Goal: Task Accomplishment & Management: Manage account settings

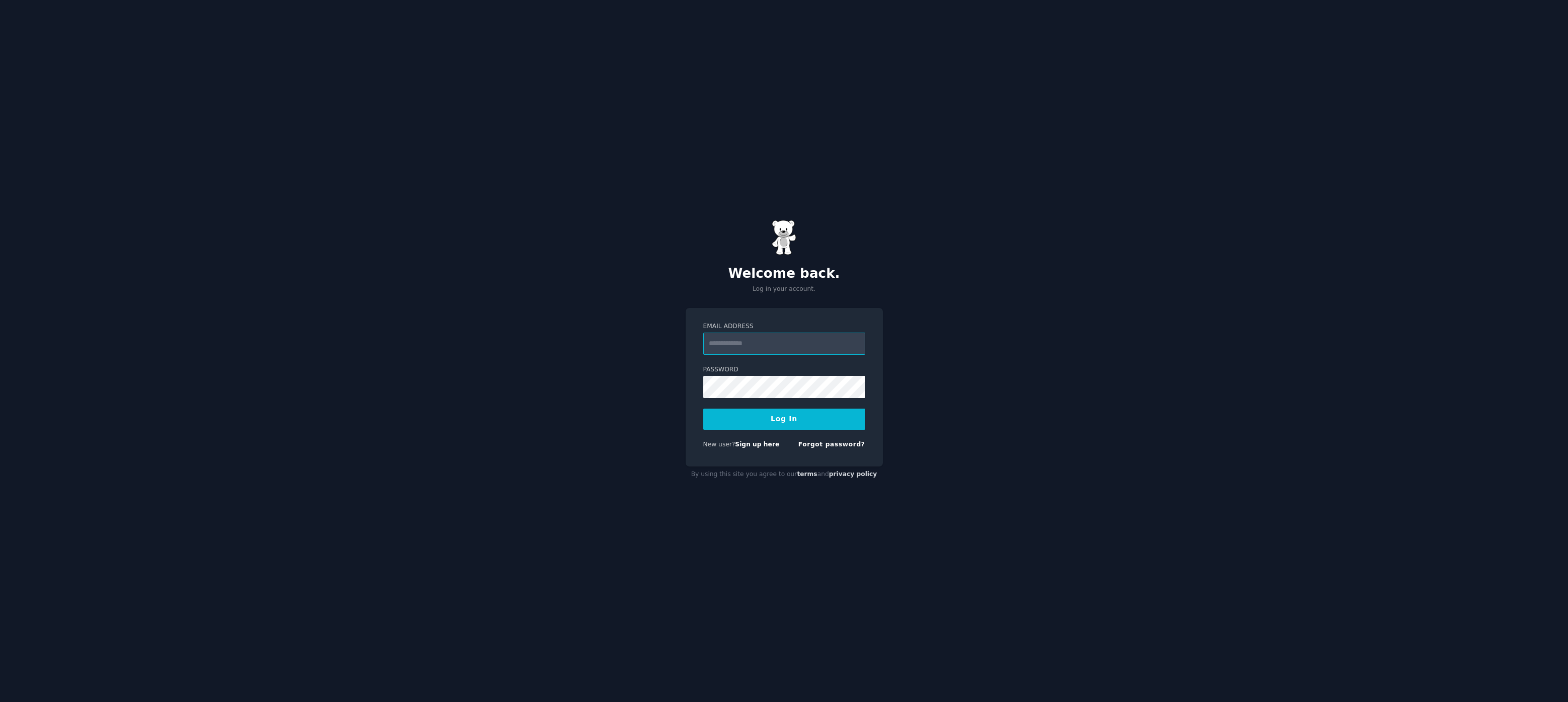
type input "**********"
click at [790, 421] on button "Log In" at bounding box center [784, 419] width 162 height 21
